Goal: Transaction & Acquisition: Purchase product/service

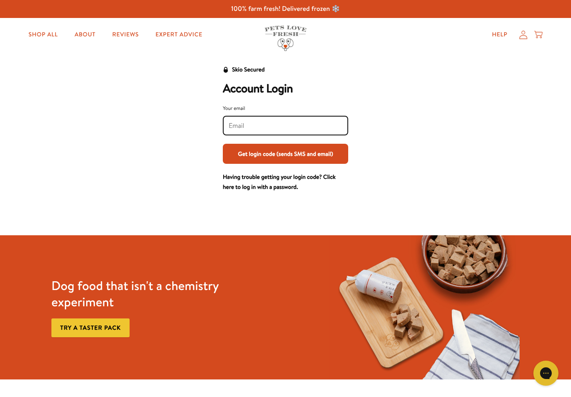
type input "jangrad@me.com"
click at [285, 153] on button "Get login code (sends SMS and email)" at bounding box center [285, 154] width 125 height 20
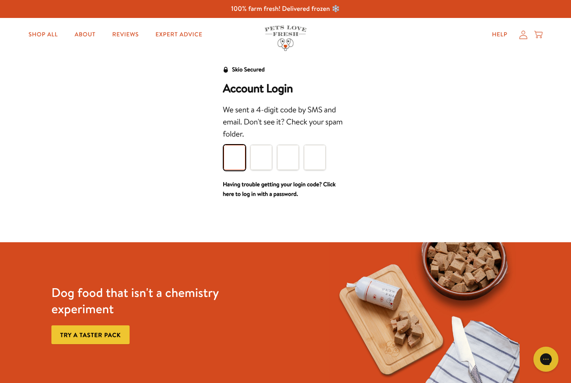
click at [239, 166] on input "Please enter your pin code" at bounding box center [235, 157] width 22 height 25
type input "5"
type input "1"
type input "6"
type input "4"
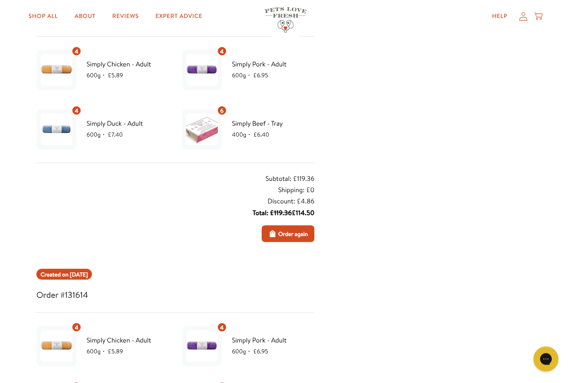
scroll to position [149, 0]
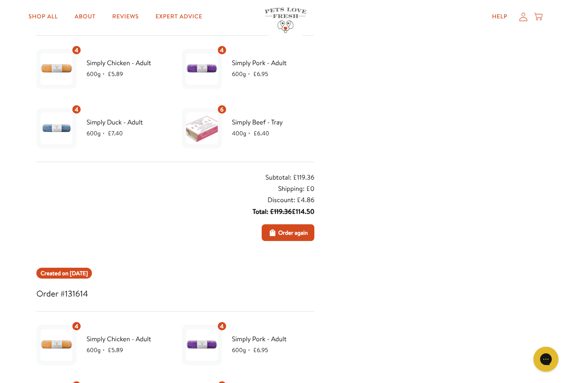
click at [293, 232] on span "Order again" at bounding box center [293, 232] width 30 height 9
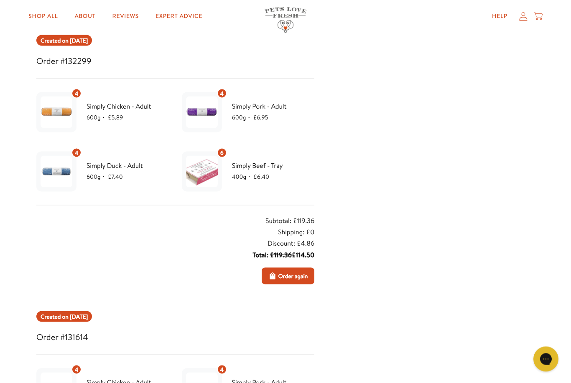
scroll to position [107, 0]
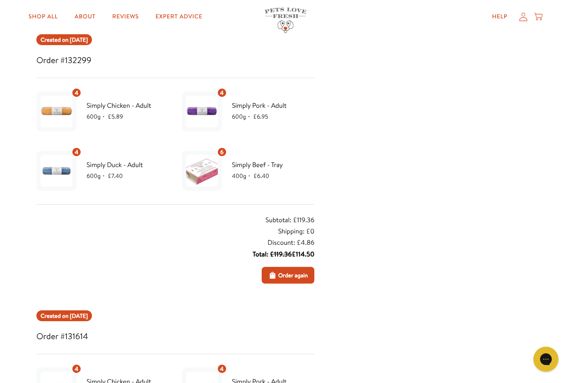
click at [282, 275] on span "Order again" at bounding box center [293, 275] width 30 height 9
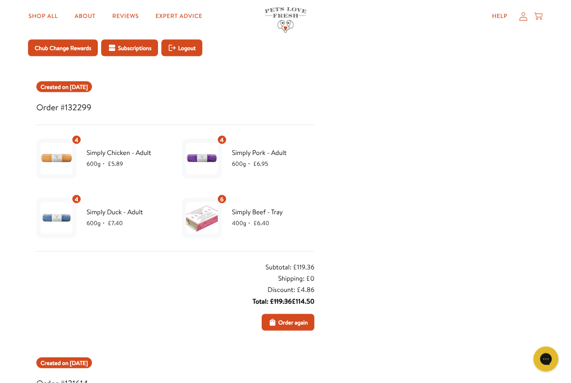
scroll to position [60, 0]
click at [287, 322] on span "Order again" at bounding box center [293, 322] width 30 height 9
click at [290, 326] on span "Order again" at bounding box center [293, 322] width 30 height 9
click at [290, 324] on span "Order again" at bounding box center [293, 322] width 30 height 9
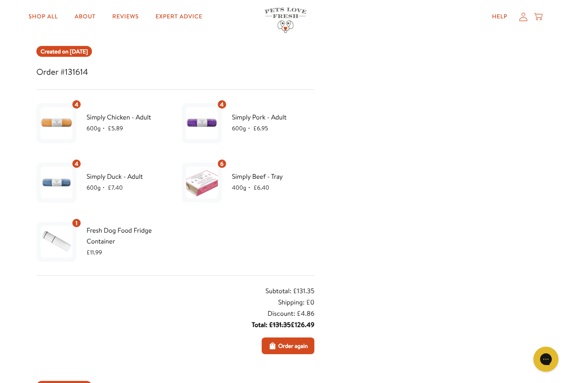
scroll to position [372, 0]
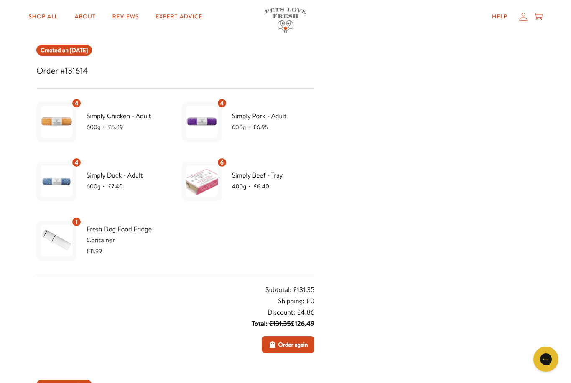
click at [294, 342] on span "Order again" at bounding box center [293, 344] width 30 height 9
click at [286, 348] on span "Order again" at bounding box center [293, 344] width 30 height 9
click at [288, 346] on span "Order again" at bounding box center [293, 344] width 30 height 9
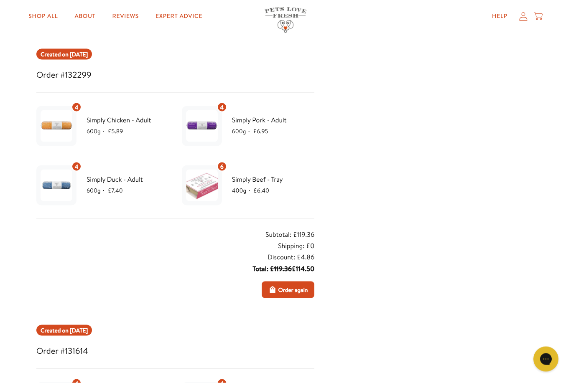
scroll to position [86, 0]
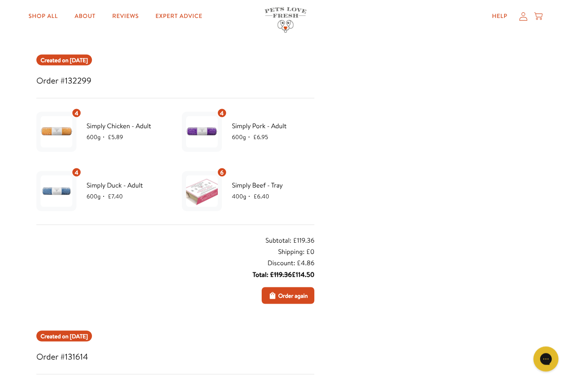
click at [541, 19] on icon at bounding box center [540, 19] width 2 height 2
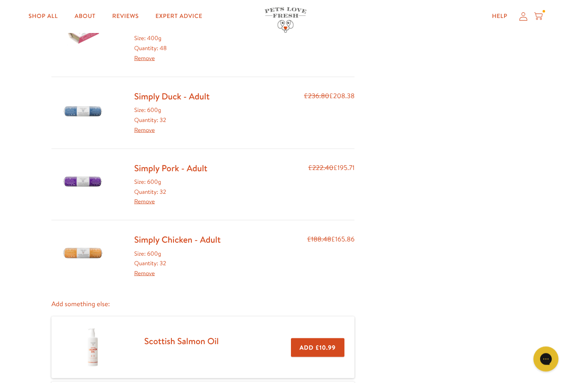
scroll to position [190, 0]
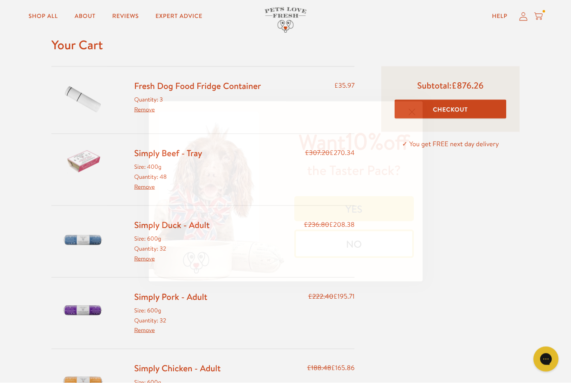
scroll to position [28, 0]
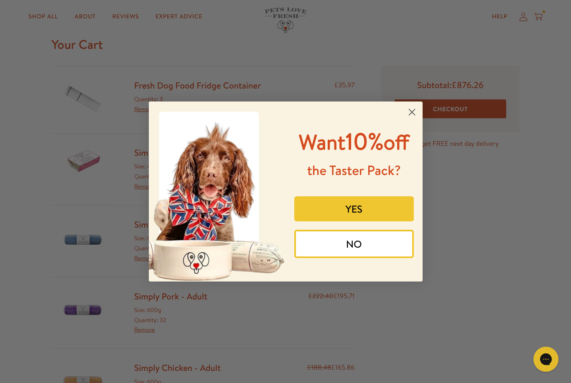
click at [416, 118] on circle "Close dialog" at bounding box center [411, 112] width 14 height 14
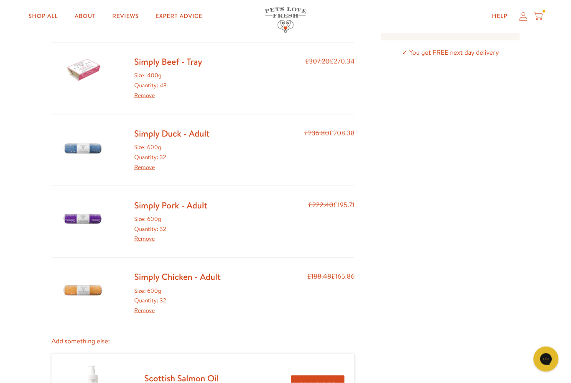
scroll to position [121, 0]
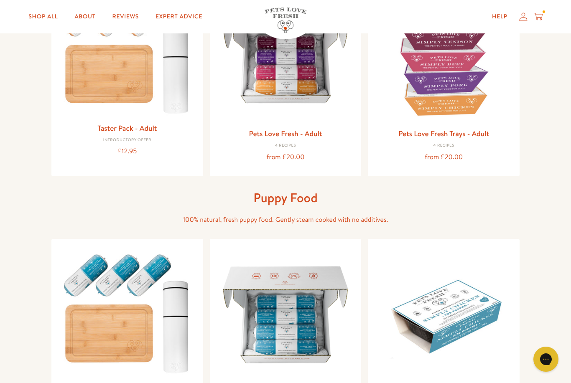
scroll to position [144, 0]
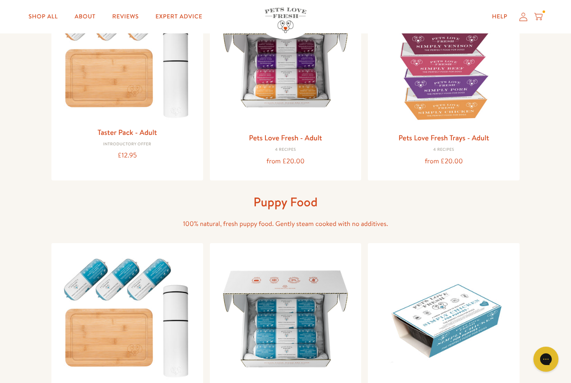
click at [282, 142] on h3 "Pets Love Fresh - Adult" at bounding box center [285, 138] width 138 height 13
click at [288, 97] on img at bounding box center [285, 59] width 138 height 138
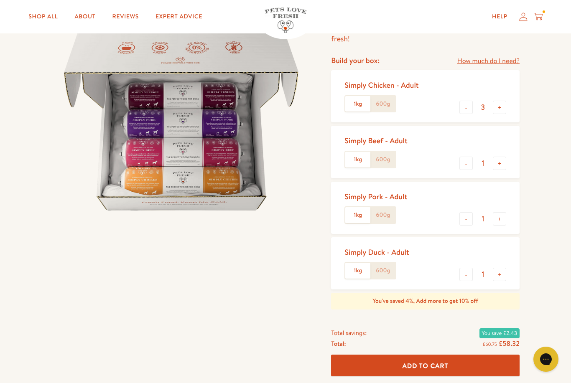
scroll to position [102, 0]
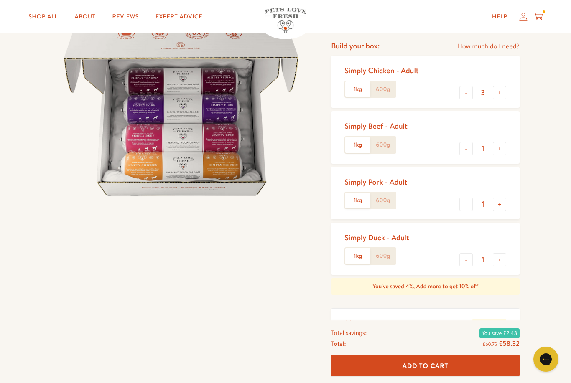
click at [391, 92] on label "600g" at bounding box center [382, 89] width 25 height 16
click at [0, 0] on input "600g" at bounding box center [0, 0] width 0 height 0
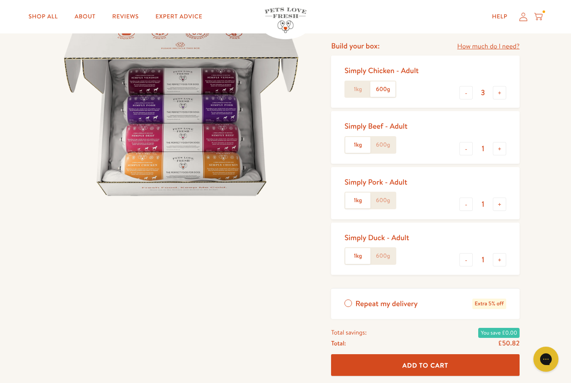
click at [387, 142] on label "600g" at bounding box center [382, 145] width 25 height 16
click at [0, 0] on input "600g" at bounding box center [0, 0] width 0 height 0
click at [386, 198] on label "600g" at bounding box center [382, 201] width 25 height 16
click at [0, 0] on input "600g" at bounding box center [0, 0] width 0 height 0
click at [384, 253] on label "600g" at bounding box center [382, 256] width 25 height 16
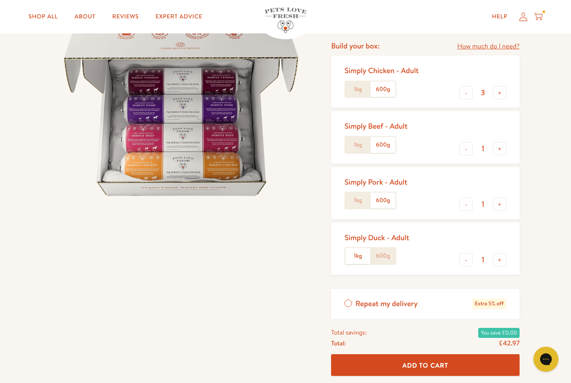
click at [0, 0] on input "600g" at bounding box center [0, 0] width 0 height 0
click at [504, 94] on button "+" at bounding box center [499, 92] width 13 height 13
type input "4"
click at [497, 148] on button "+" at bounding box center [499, 148] width 13 height 13
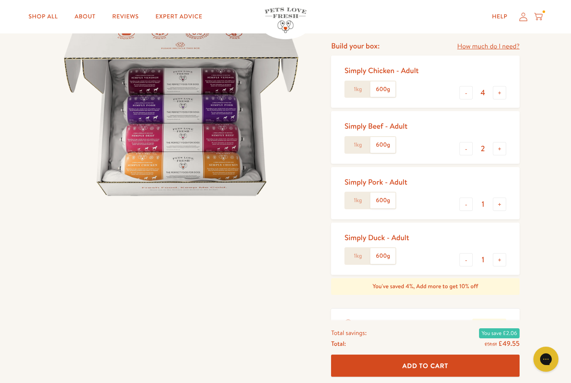
click at [500, 151] on button "+" at bounding box center [499, 148] width 13 height 13
click at [504, 152] on button "+" at bounding box center [499, 148] width 13 height 13
type input "4"
click at [498, 202] on button "+" at bounding box center [499, 204] width 13 height 13
click at [501, 205] on button "+" at bounding box center [499, 204] width 13 height 13
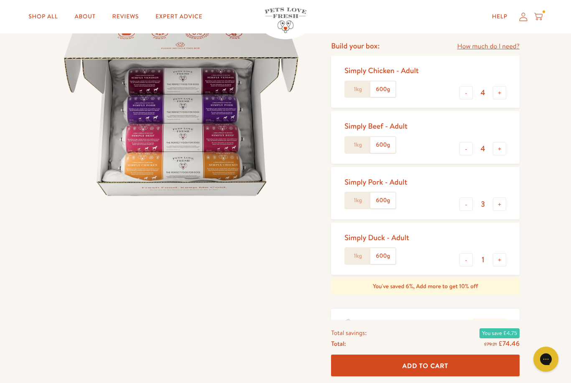
click at [503, 205] on button "+" at bounding box center [499, 204] width 13 height 13
type input "4"
click at [501, 259] on button "+" at bounding box center [499, 259] width 13 height 13
click at [502, 260] on button "+" at bounding box center [499, 259] width 13 height 13
click at [505, 257] on button "+" at bounding box center [499, 259] width 13 height 13
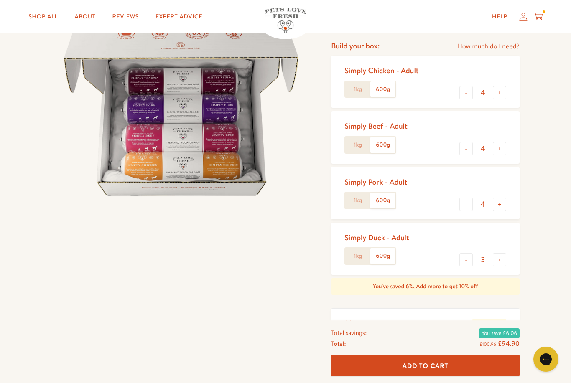
type input "4"
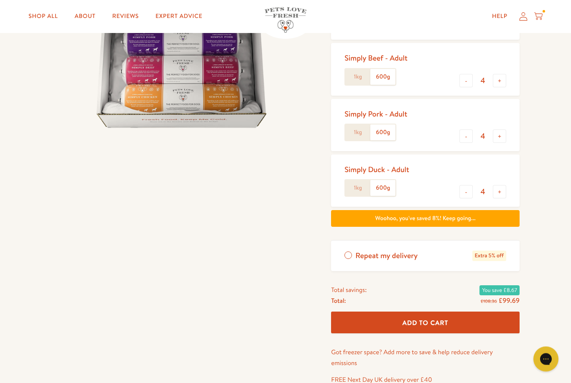
scroll to position [170, 0]
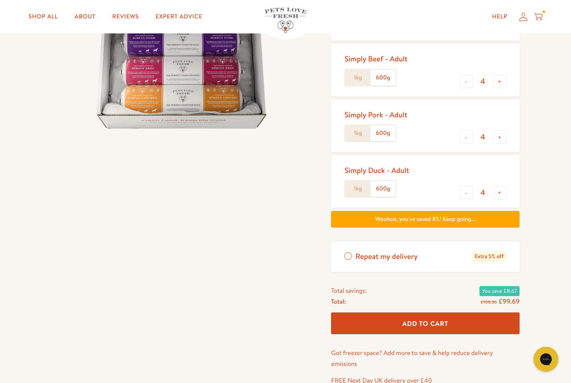
click at [420, 320] on span "Add To Cart" at bounding box center [425, 323] width 46 height 9
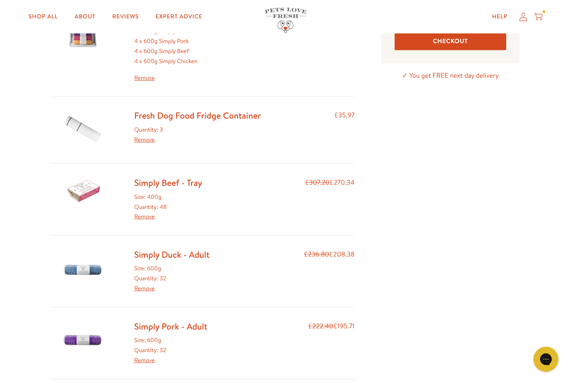
scroll to position [96, 0]
click at [145, 137] on link "Remove" at bounding box center [144, 140] width 20 height 8
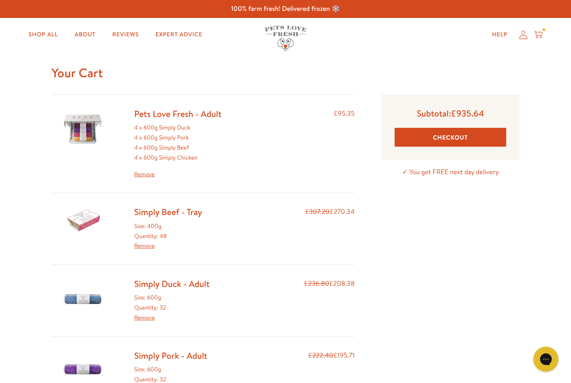
click at [183, 160] on div "4 x 600g Simply Duck 4 x 600g Simply Pork 4 x 600g Simply Beef 4 x 600g Simply …" at bounding box center [177, 151] width 87 height 56
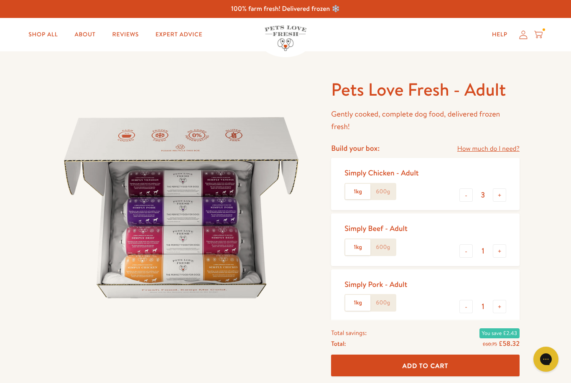
click at [499, 194] on button "+" at bounding box center [499, 194] width 13 height 13
type input "4"
click at [384, 189] on label "600g" at bounding box center [382, 192] width 25 height 16
click at [0, 0] on input "600g" at bounding box center [0, 0] width 0 height 0
click at [381, 243] on label "600g" at bounding box center [382, 247] width 25 height 16
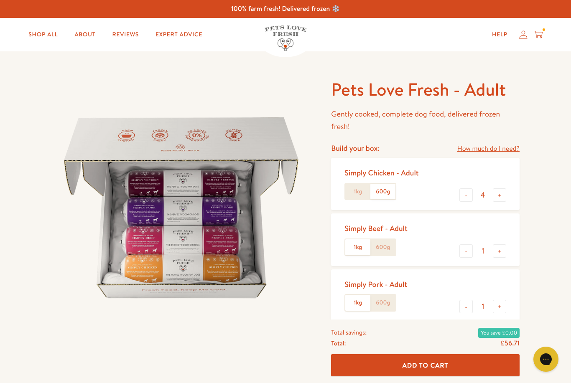
click at [0, 0] on input "600g" at bounding box center [0, 0] width 0 height 0
click at [466, 250] on button "-" at bounding box center [465, 250] width 13 height 13
type input "0"
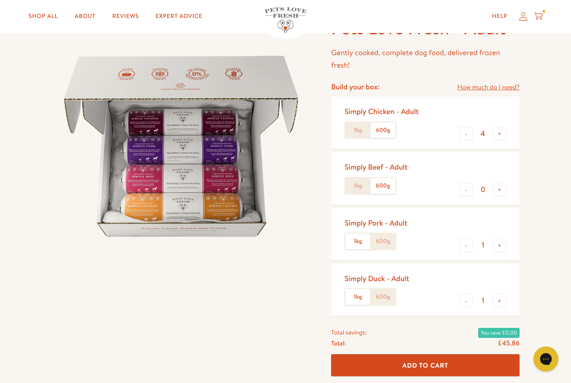
scroll to position [60, 0]
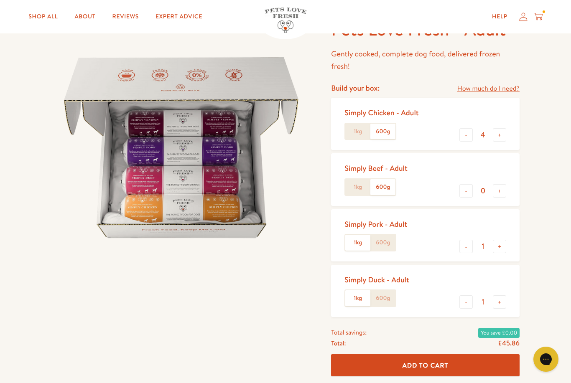
click at [382, 239] on label "600g" at bounding box center [382, 243] width 25 height 16
click at [0, 0] on input "600g" at bounding box center [0, 0] width 0 height 0
click at [498, 243] on button "+" at bounding box center [499, 246] width 13 height 13
click at [498, 244] on button "+" at bounding box center [499, 246] width 13 height 13
click at [499, 244] on button "+" at bounding box center [499, 246] width 13 height 13
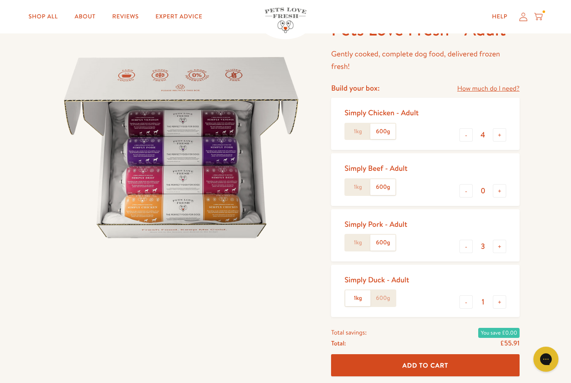
type input "4"
click at [387, 295] on label "600g" at bounding box center [382, 298] width 25 height 16
click at [0, 0] on input "600g" at bounding box center [0, 0] width 0 height 0
click at [500, 301] on button "+" at bounding box center [499, 301] width 13 height 13
click at [504, 302] on button "+" at bounding box center [499, 301] width 13 height 13
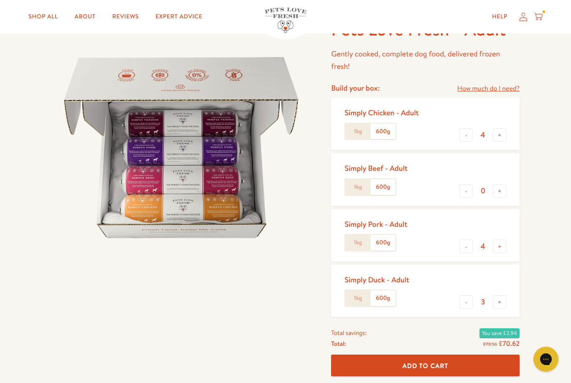
click at [506, 305] on button "+" at bounding box center [499, 301] width 13 height 13
type input "4"
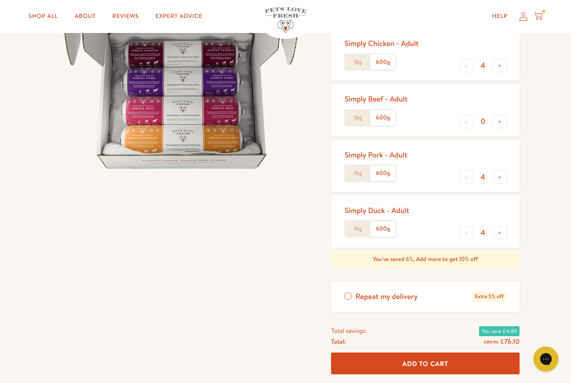
scroll to position [143, 0]
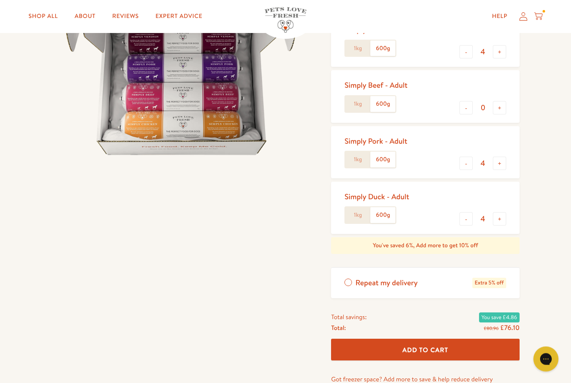
click at [442, 346] on span "Add To Cart" at bounding box center [425, 350] width 46 height 9
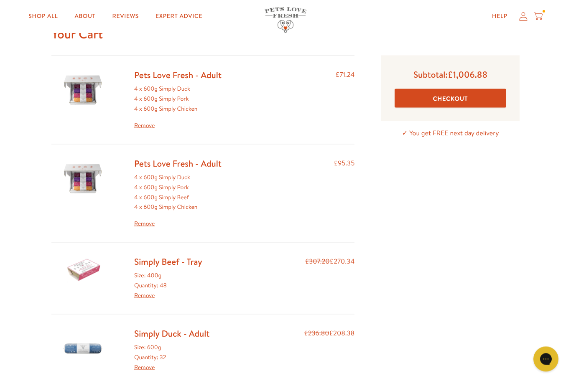
scroll to position [39, 0]
click at [150, 291] on link "Remove" at bounding box center [144, 295] width 20 height 8
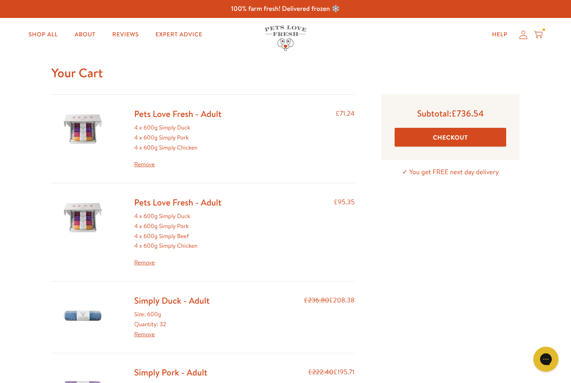
click at [146, 163] on link "Remove" at bounding box center [177, 165] width 87 height 10
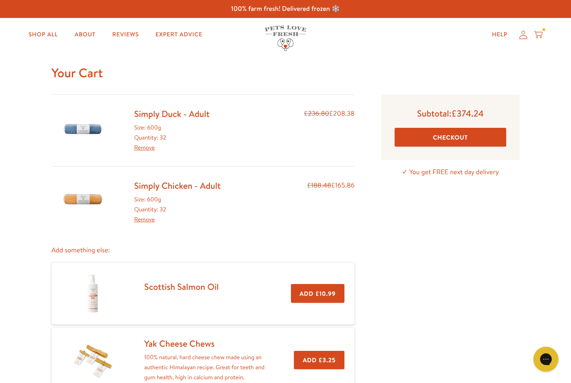
click at [143, 148] on link "Remove" at bounding box center [144, 147] width 20 height 8
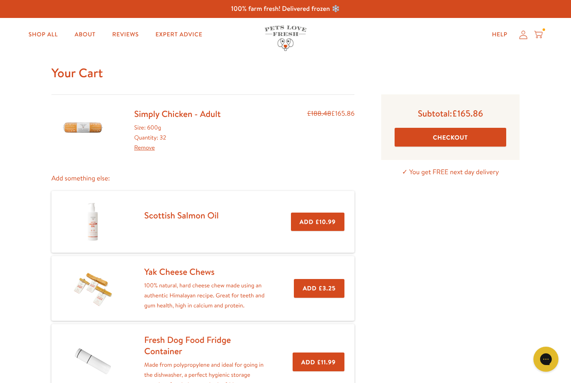
click at [147, 150] on link "Remove" at bounding box center [144, 147] width 20 height 8
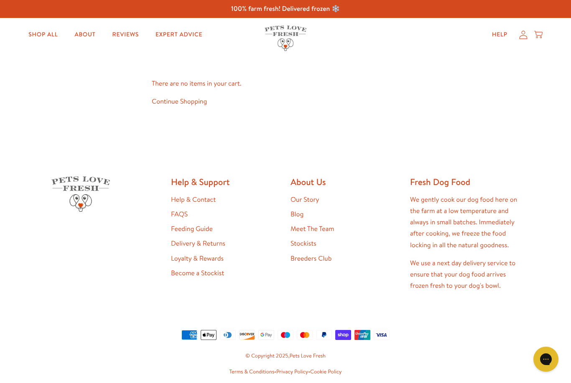
click at [196, 105] on link "Continue Shopping" at bounding box center [179, 101] width 55 height 9
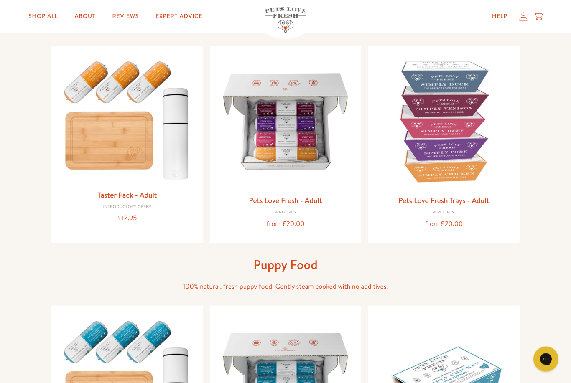
scroll to position [82, 0]
click at [291, 152] on img at bounding box center [285, 121] width 138 height 138
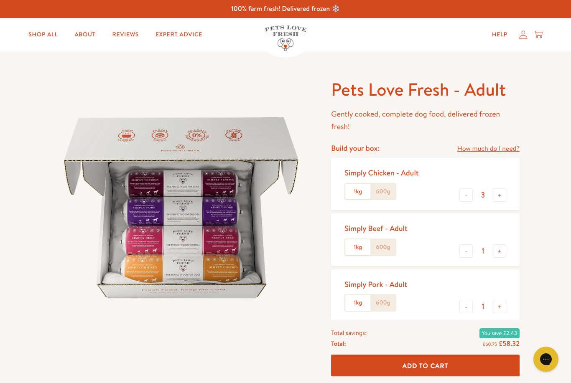
click at [382, 186] on label "600g" at bounding box center [382, 192] width 25 height 16
click at [0, 0] on input "600g" at bounding box center [0, 0] width 0 height 0
click at [502, 198] on button "+" at bounding box center [499, 194] width 13 height 13
type input "4"
click at [379, 245] on label "600g" at bounding box center [382, 247] width 25 height 16
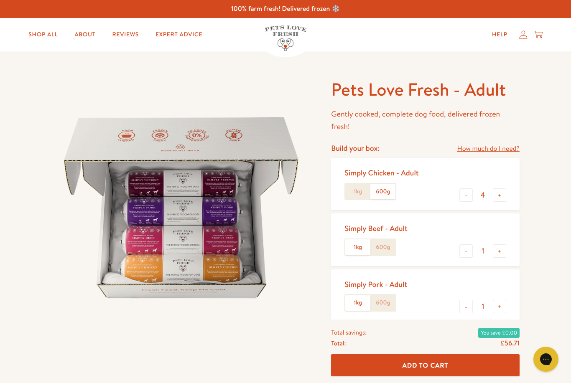
click at [0, 0] on input "600g" at bounding box center [0, 0] width 0 height 0
click at [462, 254] on button "-" at bounding box center [465, 250] width 13 height 13
type input "0"
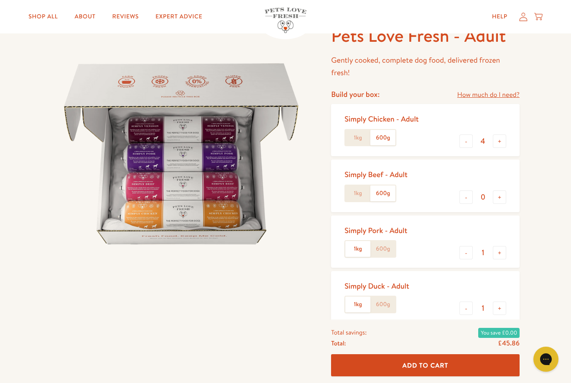
scroll to position [53, 0]
click at [383, 247] on label "600g" at bounding box center [382, 250] width 25 height 16
click at [0, 0] on input "600g" at bounding box center [0, 0] width 0 height 0
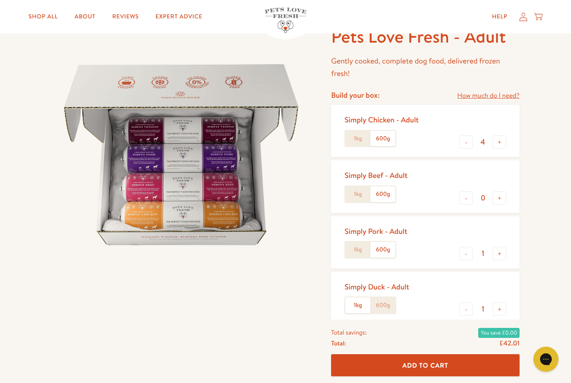
click at [499, 252] on button "+" at bounding box center [499, 253] width 13 height 13
click at [501, 255] on button "+" at bounding box center [499, 253] width 13 height 13
click at [503, 255] on button "+" at bounding box center [499, 253] width 13 height 13
type input "4"
click at [382, 305] on label "600g" at bounding box center [382, 306] width 25 height 16
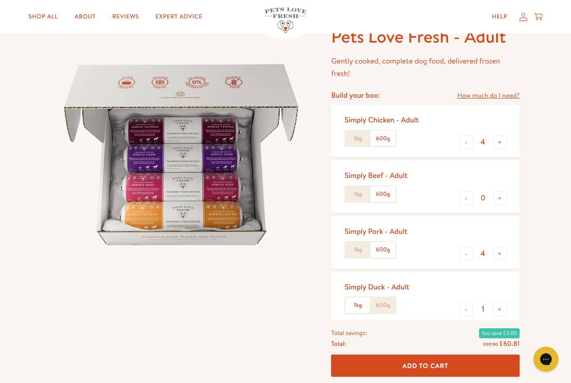
click at [0, 0] on input "600g" at bounding box center [0, 0] width 0 height 0
click at [499, 307] on button "+" at bounding box center [499, 309] width 13 height 13
click at [503, 309] on button "+" at bounding box center [499, 309] width 13 height 13
click at [503, 308] on button "+" at bounding box center [499, 309] width 13 height 13
type input "4"
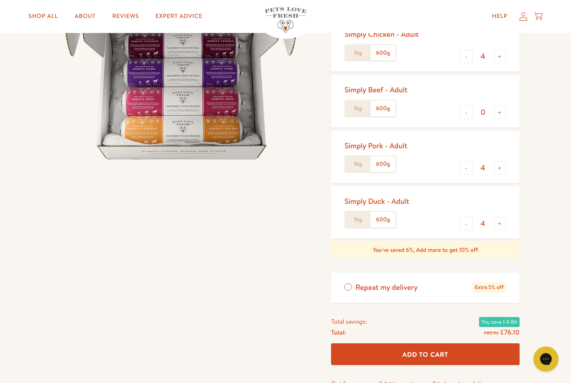
scroll to position [149, 0]
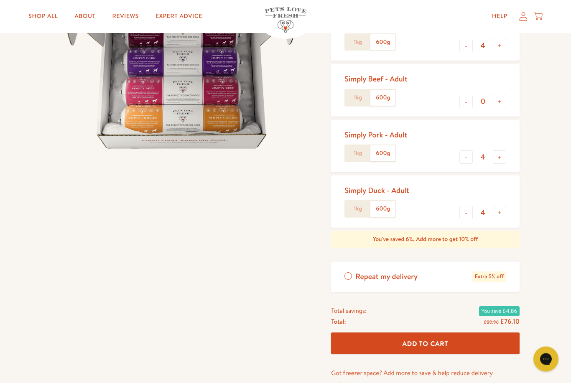
click at [433, 345] on button "Add To Cart" at bounding box center [425, 344] width 188 height 22
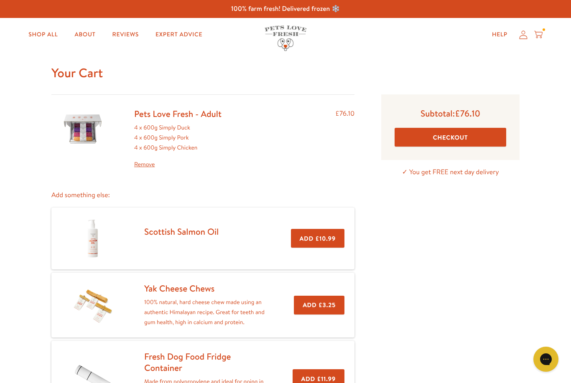
click at [48, 42] on link "Shop All" at bounding box center [43, 34] width 43 height 17
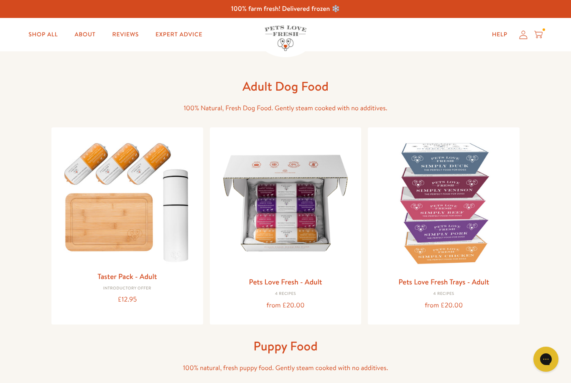
click at [447, 220] on img at bounding box center [443, 203] width 138 height 138
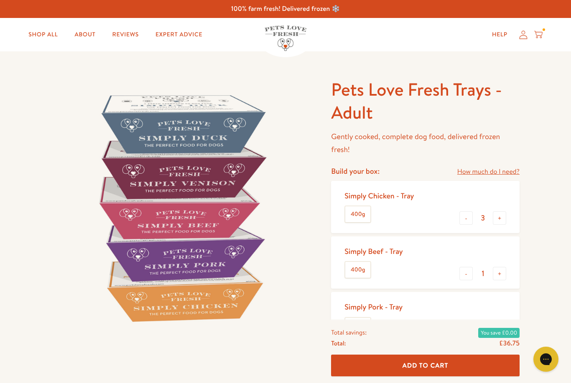
click at [502, 217] on button "+" at bounding box center [499, 217] width 13 height 13
click at [460, 216] on button "-" at bounding box center [465, 217] width 13 height 13
click at [465, 219] on button "-" at bounding box center [465, 217] width 13 height 13
click at [466, 218] on button "-" at bounding box center [465, 217] width 13 height 13
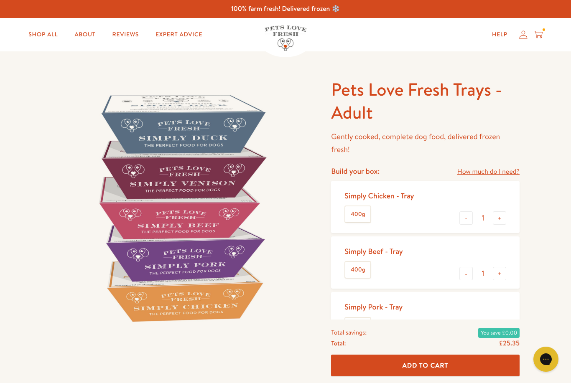
type input "0"
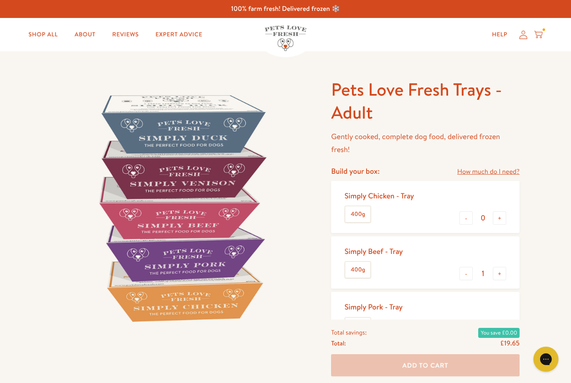
click at [499, 272] on button "+" at bounding box center [499, 273] width 13 height 13
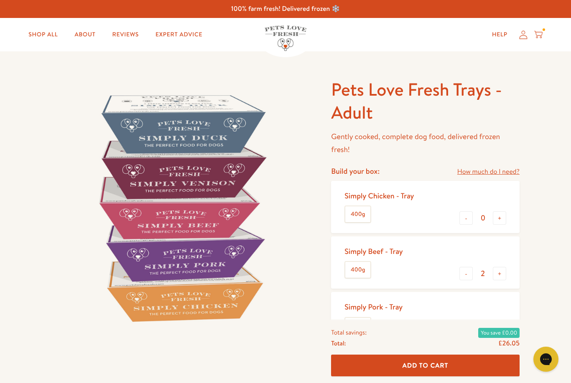
click at [500, 273] on button "+" at bounding box center [499, 273] width 13 height 13
click at [504, 272] on button "+" at bounding box center [499, 273] width 13 height 13
type input "4"
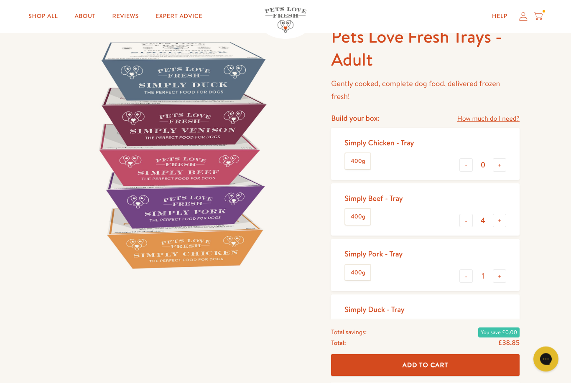
scroll to position [53, 0]
click at [460, 276] on button "-" at bounding box center [465, 276] width 13 height 13
type input "0"
click at [464, 332] on button "-" at bounding box center [465, 332] width 13 height 13
type input "0"
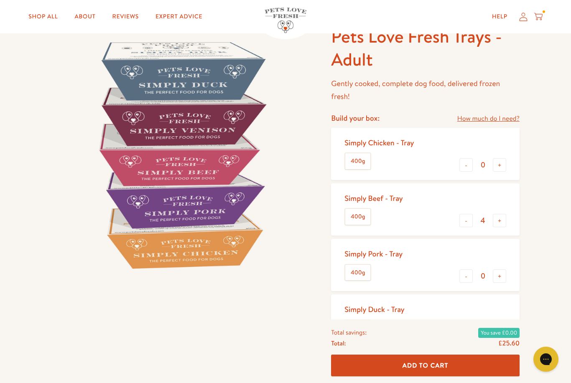
click at [498, 221] on button "+" at bounding box center [499, 220] width 13 height 13
click at [504, 221] on button "+" at bounding box center [499, 220] width 13 height 13
type input "6"
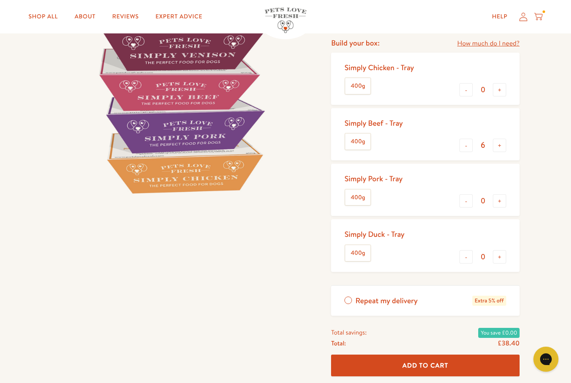
scroll to position [127, 0]
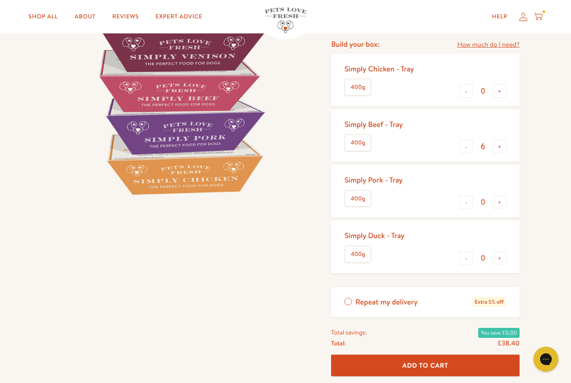
click at [427, 366] on span "Add To Cart" at bounding box center [425, 365] width 46 height 9
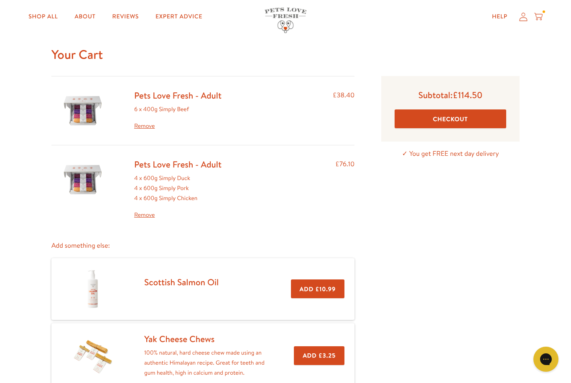
scroll to position [19, 0]
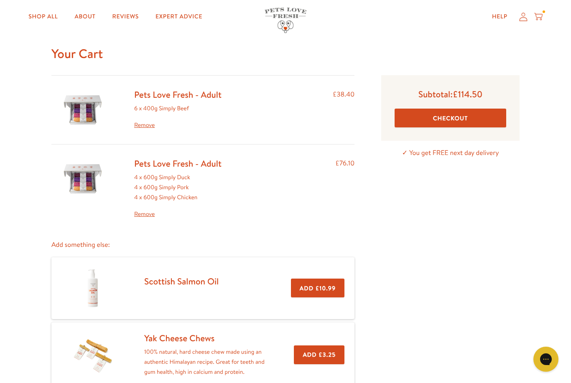
click at [450, 121] on button "Checkout" at bounding box center [450, 118] width 112 height 19
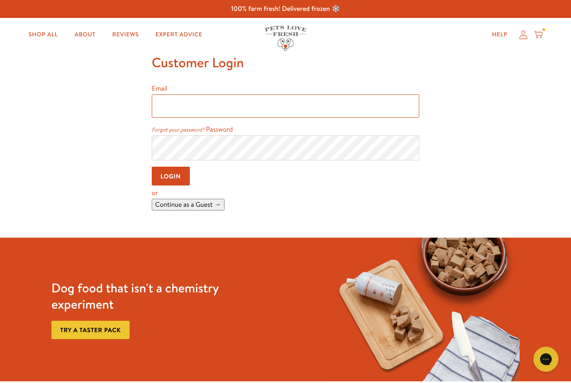
type input "[EMAIL_ADDRESS][DOMAIN_NAME]"
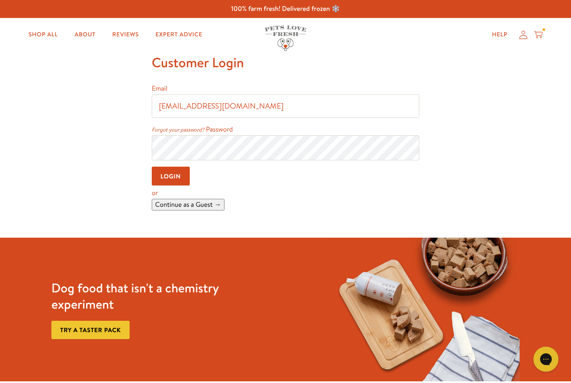
click at [171, 177] on input "Login" at bounding box center [171, 176] width 38 height 19
click at [175, 181] on input "Login" at bounding box center [171, 176] width 38 height 19
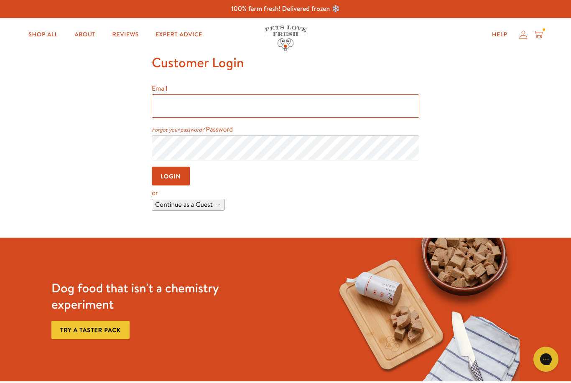
type input "[EMAIL_ADDRESS][DOMAIN_NAME]"
